Goal: Task Accomplishment & Management: Manage account settings

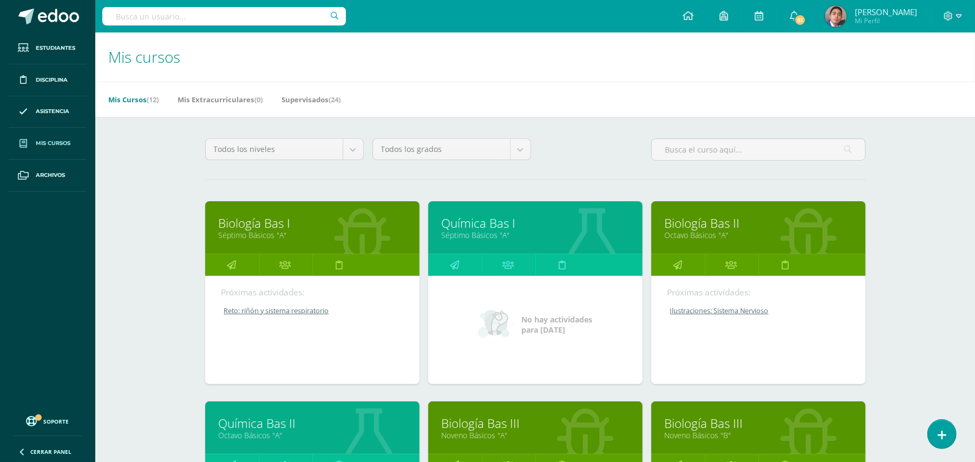
click at [171, 297] on div "Mis cursos Mis Cursos (12) Mis Extracurriculares (0) Supervisados (24) Todos lo…" at bounding box center [535, 451] width 880 height 838
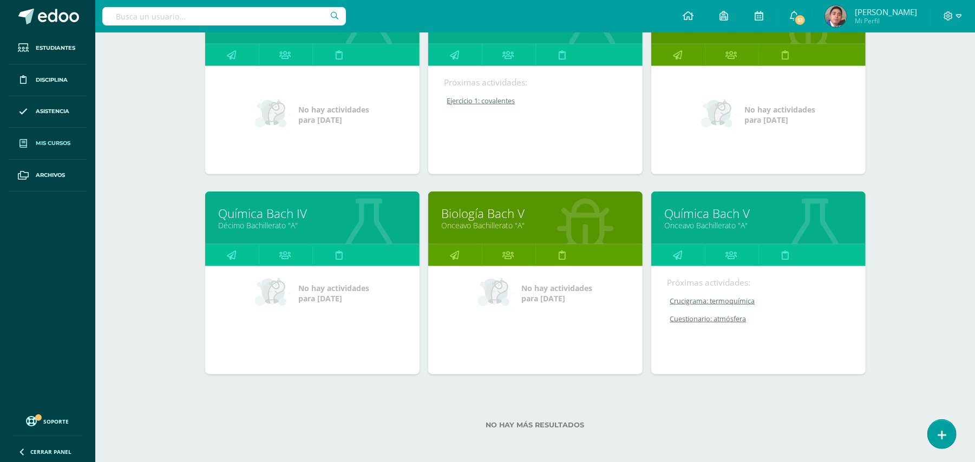
scroll to position [611, 0]
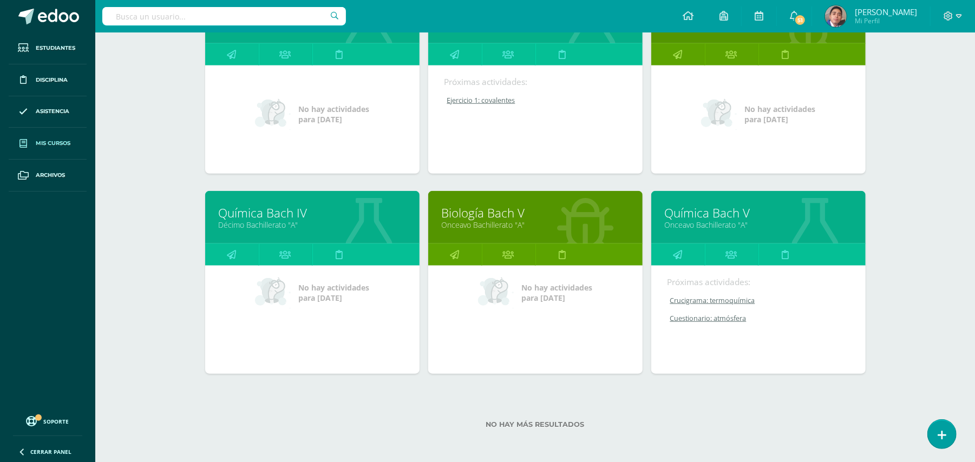
click at [507, 226] on link "Onceavo Bachillerato "A"" at bounding box center [535, 225] width 187 height 10
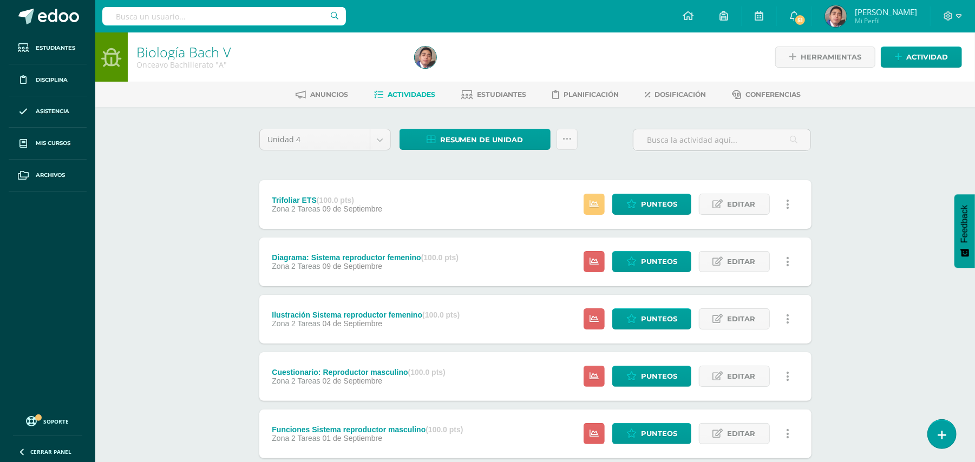
click at [184, 183] on div "Biología Bach V Onceavo Bachillerato "A" Herramientas Detalle de asistencias Ac…" at bounding box center [535, 422] width 880 height 781
click at [198, 214] on div "Biología Bach V Onceavo Bachillerato "A" Herramientas Detalle de asistencias Ac…" at bounding box center [535, 422] width 880 height 781
click at [189, 317] on div "Biología Bach V Onceavo Bachillerato "A" Herramientas Detalle de asistencias Ac…" at bounding box center [535, 422] width 880 height 781
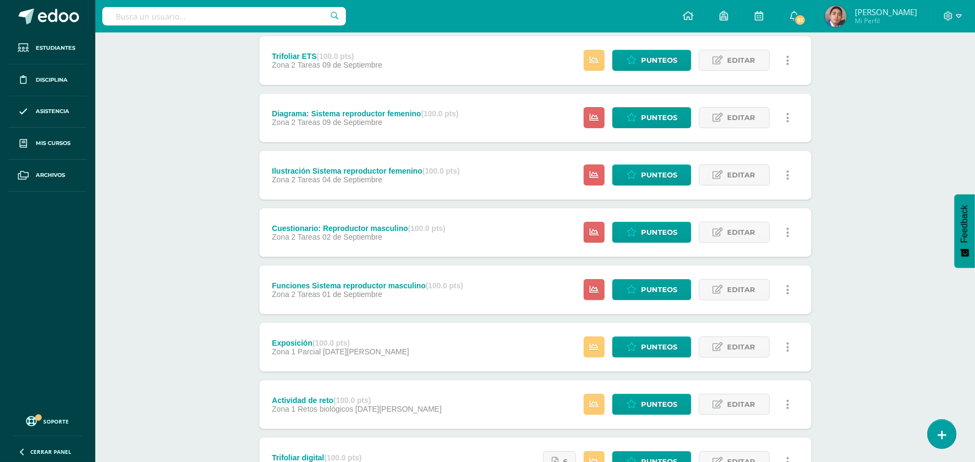
scroll to position [72, 0]
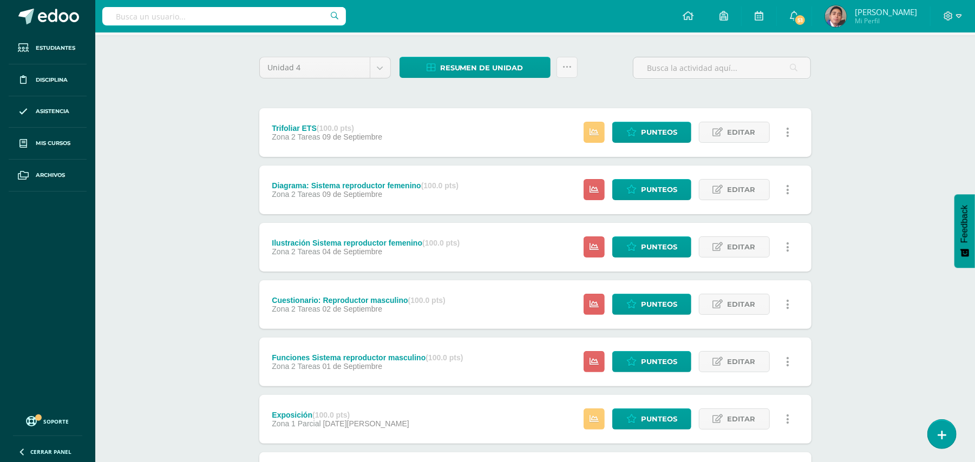
click at [336, 185] on div "Diagrama: Sistema reproductor femenino (100.0 pts)" at bounding box center [365, 185] width 187 height 9
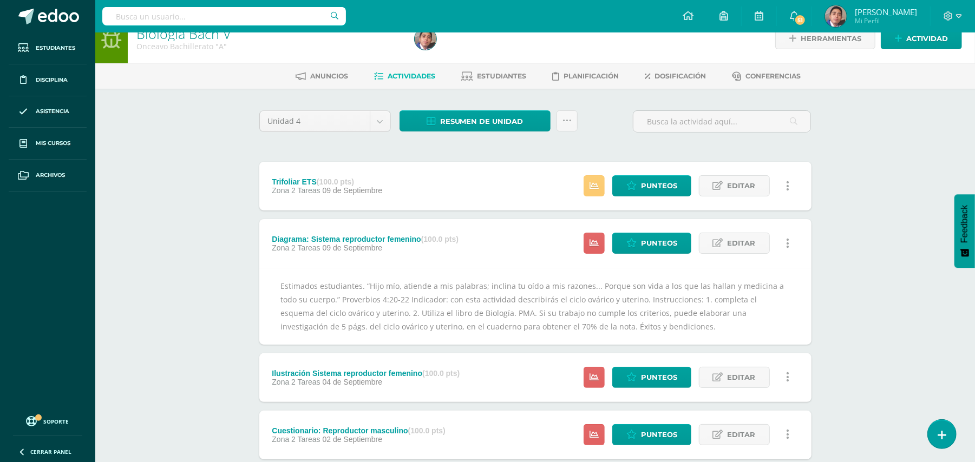
scroll to position [0, 0]
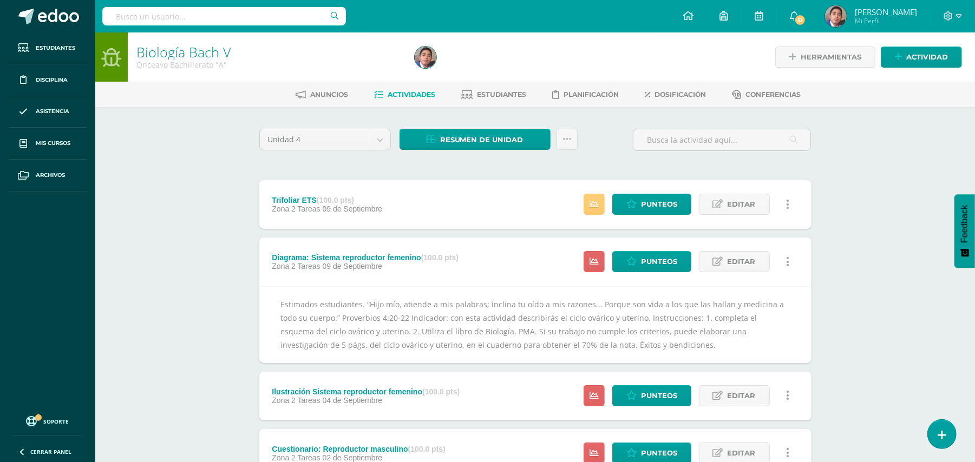
click at [429, 254] on strong "(100.0 pts)" at bounding box center [439, 257] width 37 height 9
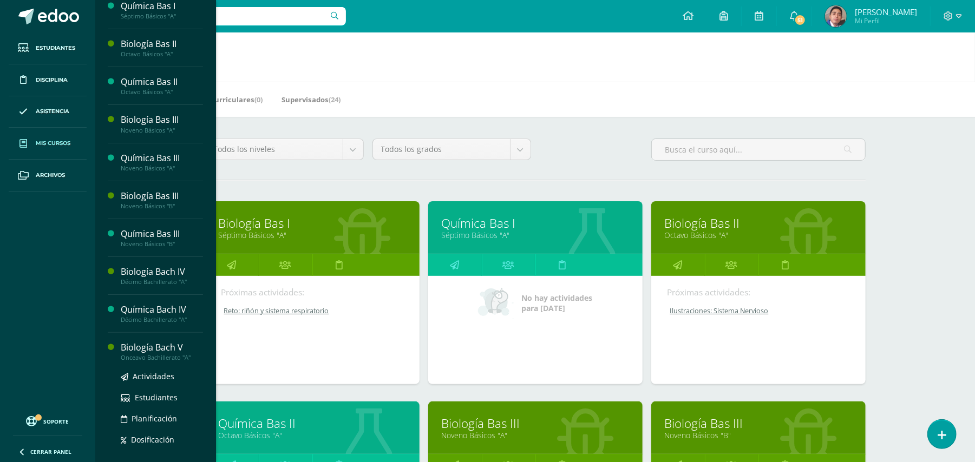
scroll to position [72, 0]
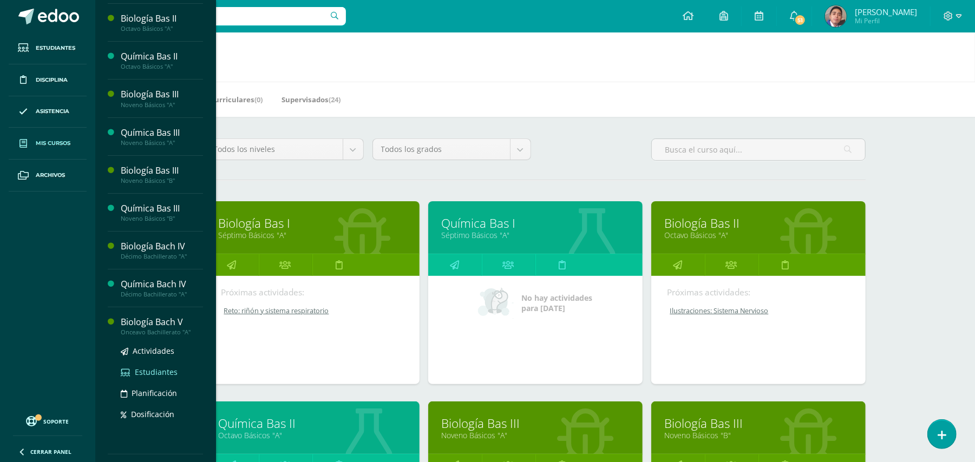
click at [161, 369] on span "Estudiantes" at bounding box center [156, 372] width 43 height 10
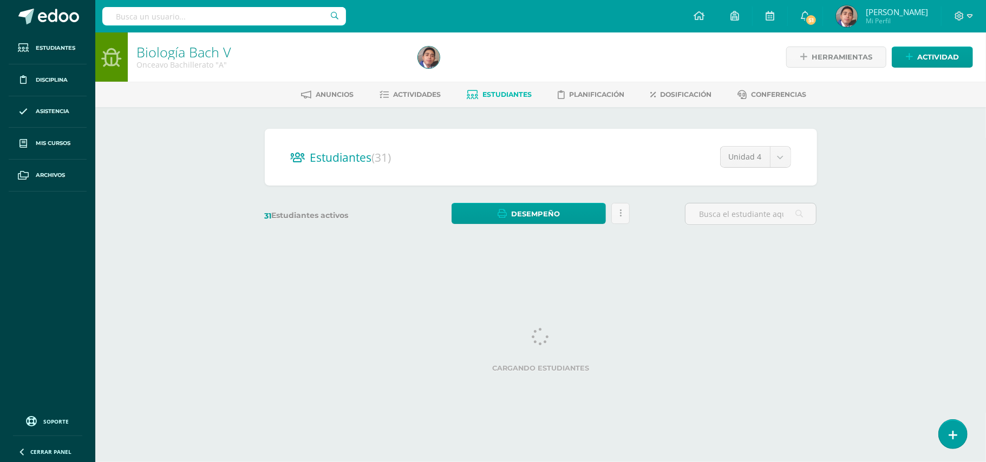
click at [193, 257] on html "Estudiantes Disciplina Asistencia Mis cursos Archivos Soporte Ayuda Reportar un…" at bounding box center [493, 128] width 986 height 257
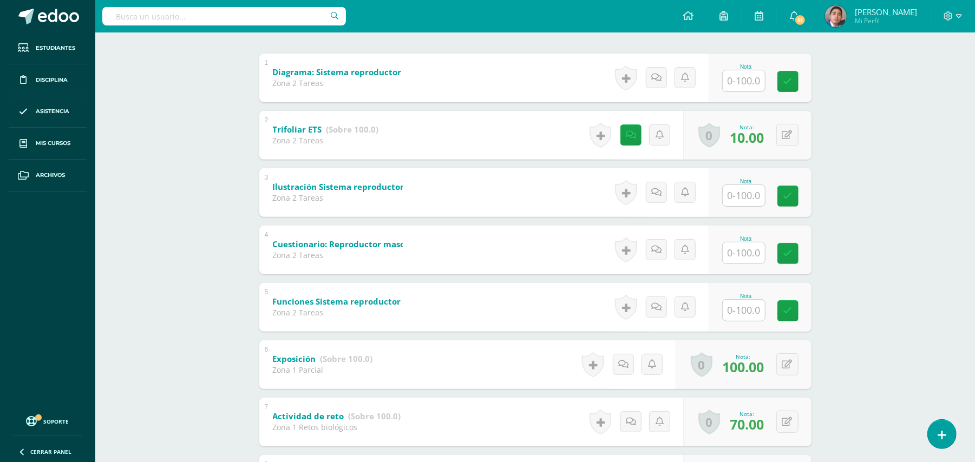
scroll to position [144, 0]
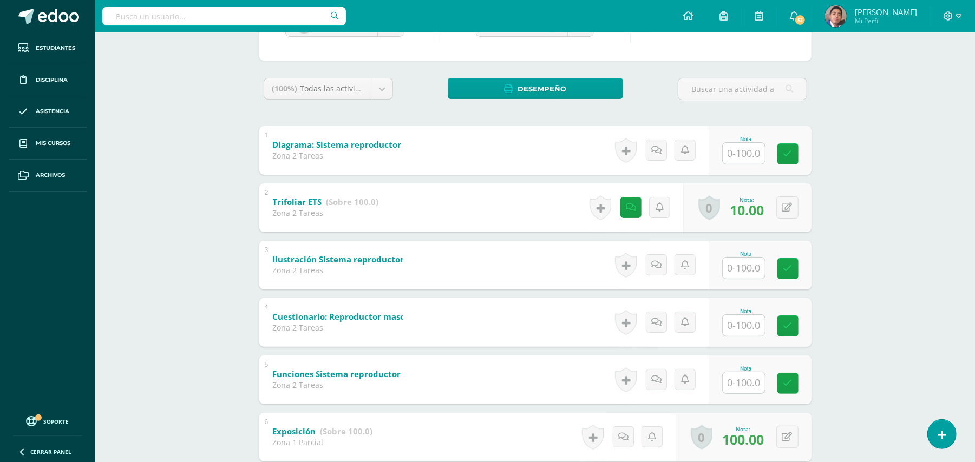
click at [745, 153] on input "text" at bounding box center [744, 153] width 42 height 21
type input "100"
click at [898, 233] on div "Biología [PERSON_NAME] V Onceavo Bachillerato "A" Herramientas Detalle de asist…" at bounding box center [535, 412] width 880 height 1047
click at [762, 274] on input "text" at bounding box center [749, 268] width 43 height 22
type input "100"
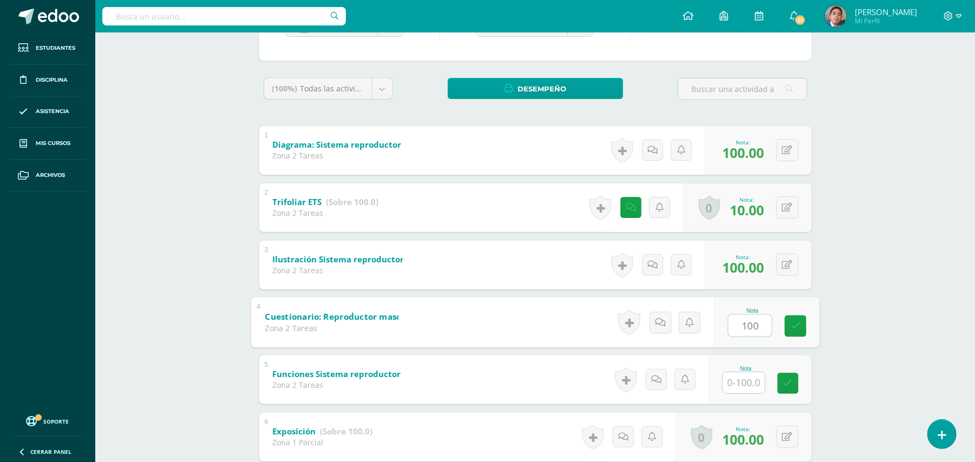
type input "100"
click at [886, 284] on div "Biología Bach V Onceavo Bachillerato "A" Herramientas Detalle de asistencias Ac…" at bounding box center [535, 412] width 880 height 1047
click at [169, 187] on div "Biología Bach V Onceavo Bachillerato "A" Herramientas Detalle de asistencias Ac…" at bounding box center [535, 412] width 880 height 1047
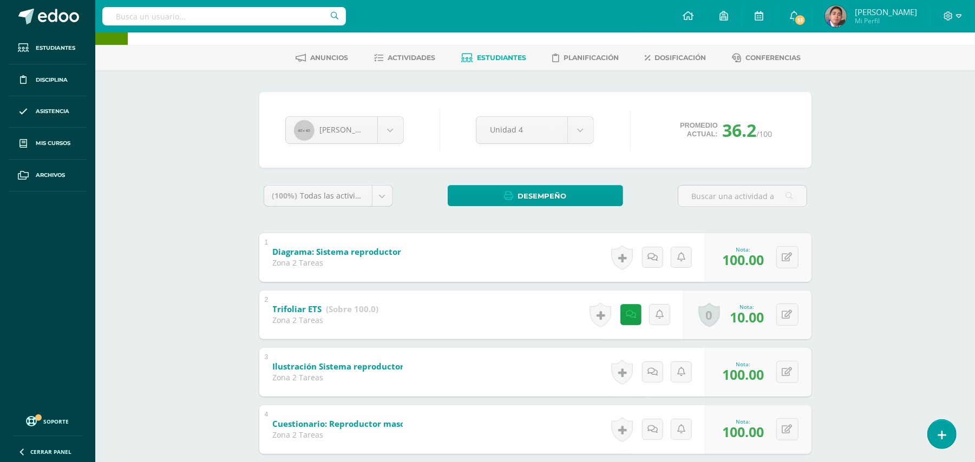
scroll to position [0, 0]
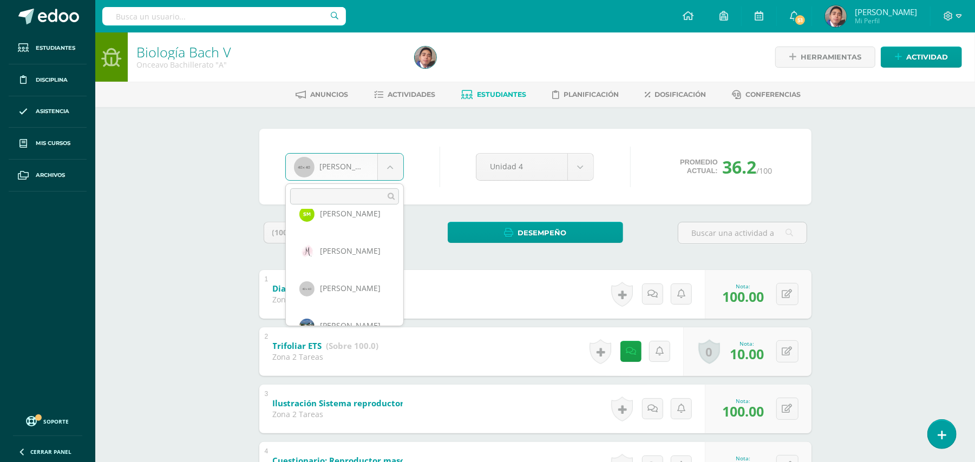
scroll to position [901, 0]
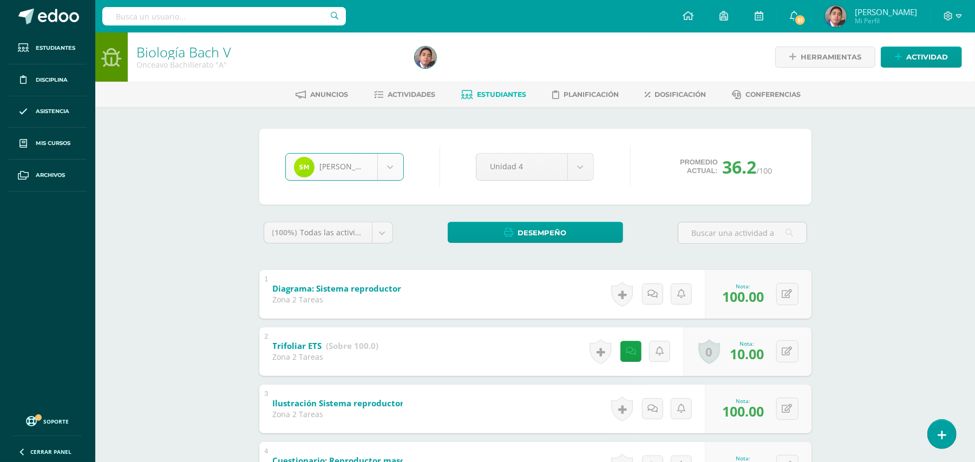
select select "358"
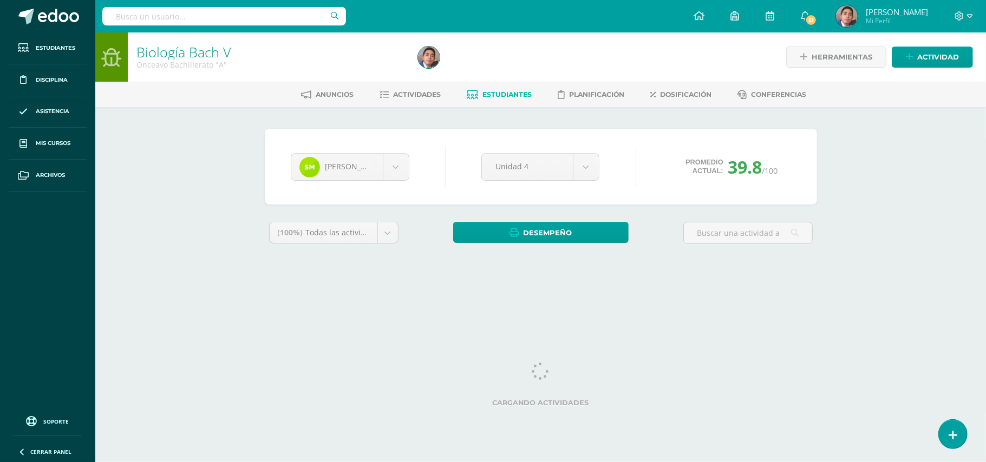
click at [197, 143] on div "Biología [PERSON_NAME] V Onceavo Bachillerato "A" Herramientas Detalle de asist…" at bounding box center [540, 161] width 890 height 259
click at [143, 245] on div "Biología [PERSON_NAME] V Onceavo Bachillerato "A" Herramientas Detalle de asist…" at bounding box center [540, 161] width 890 height 259
